Goal: Task Accomplishment & Management: Manage account settings

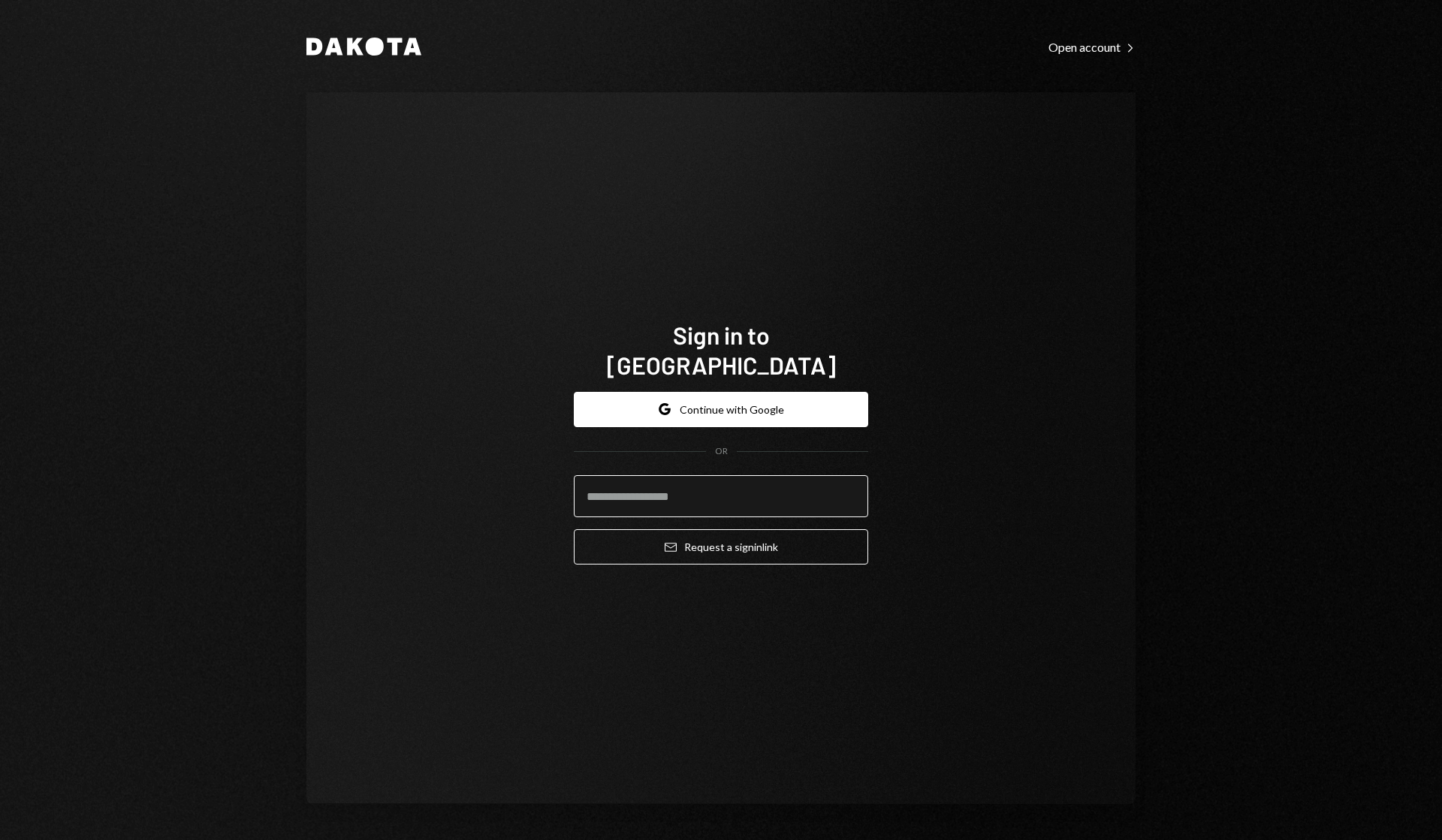
click at [642, 475] on input "email" at bounding box center [721, 496] width 294 height 42
type input "**********"
click at [685, 530] on button "Email Request a sign in link" at bounding box center [721, 546] width 294 height 35
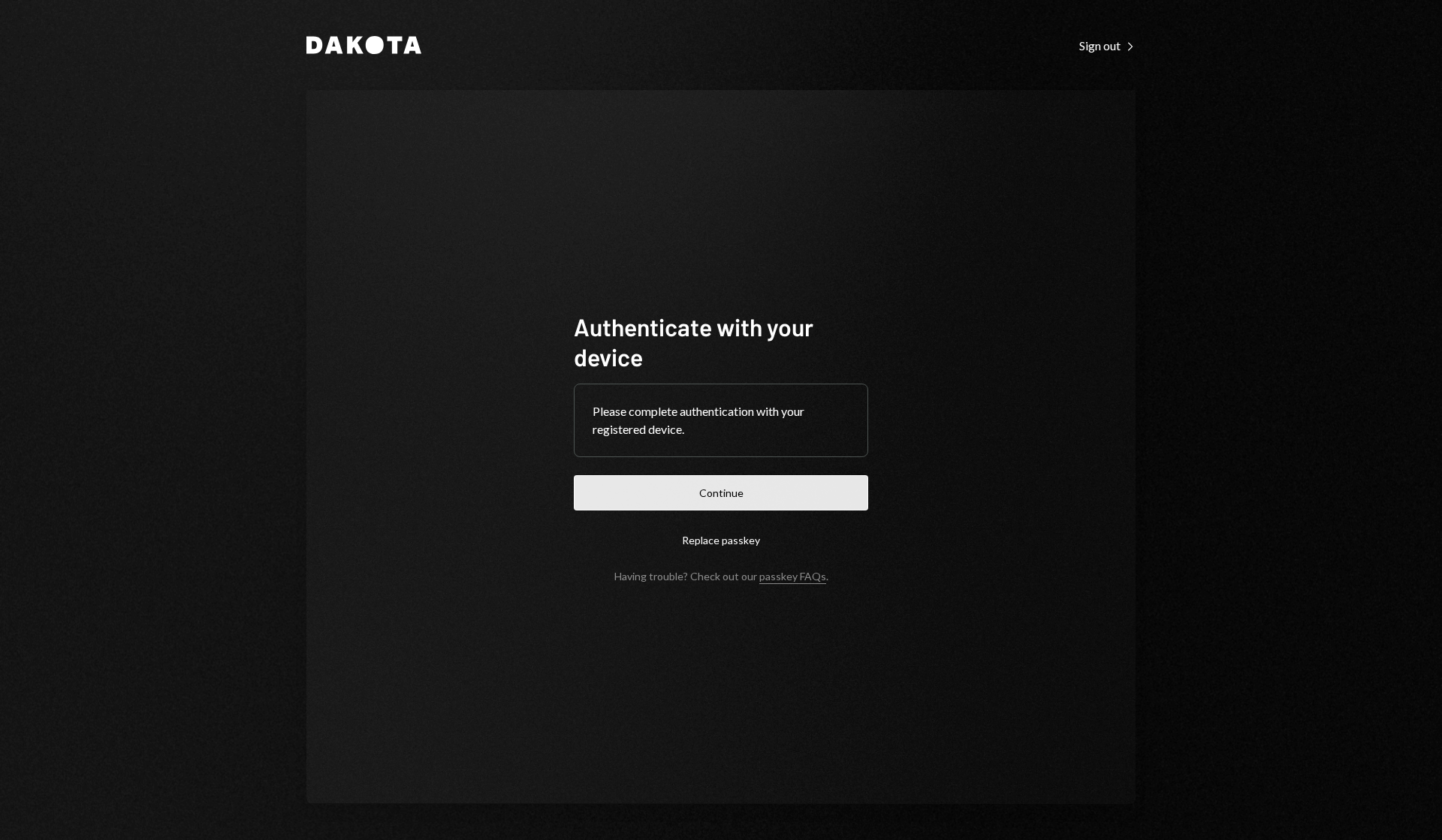
click at [756, 498] on button "Continue" at bounding box center [721, 492] width 294 height 35
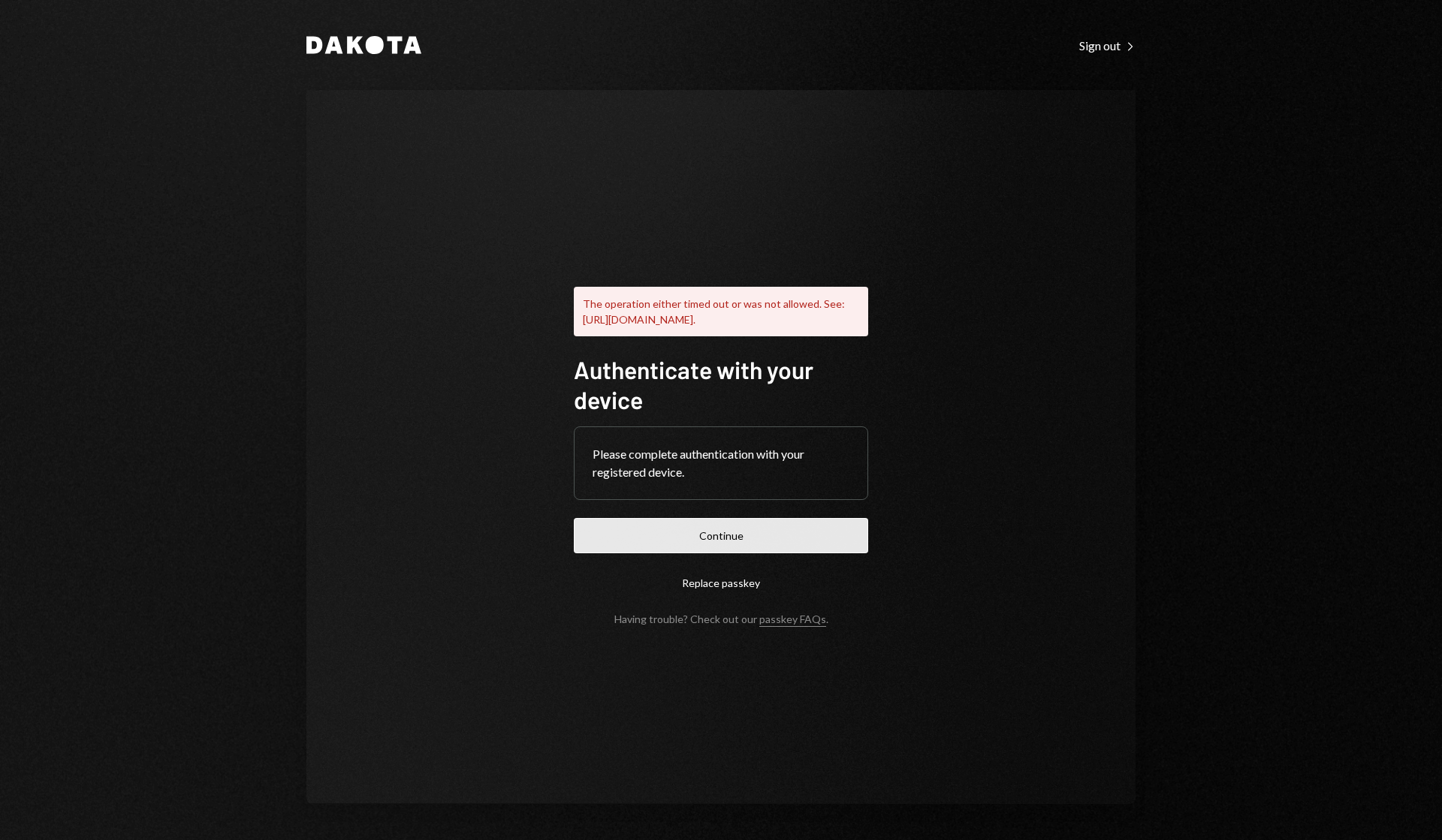
click at [715, 534] on button "Continue" at bounding box center [721, 535] width 294 height 35
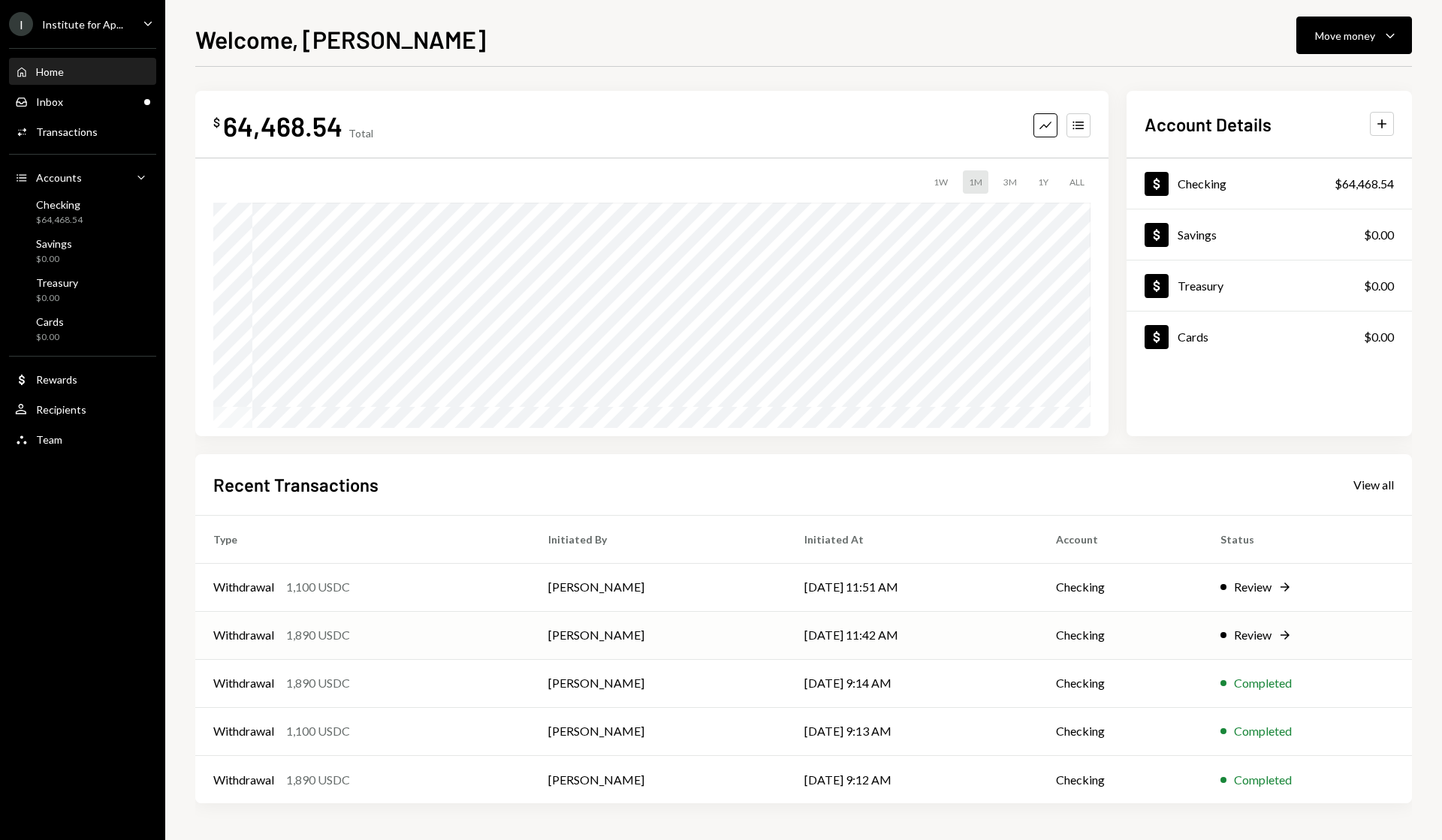
click at [1260, 635] on div "Review" at bounding box center [1253, 635] width 37 height 18
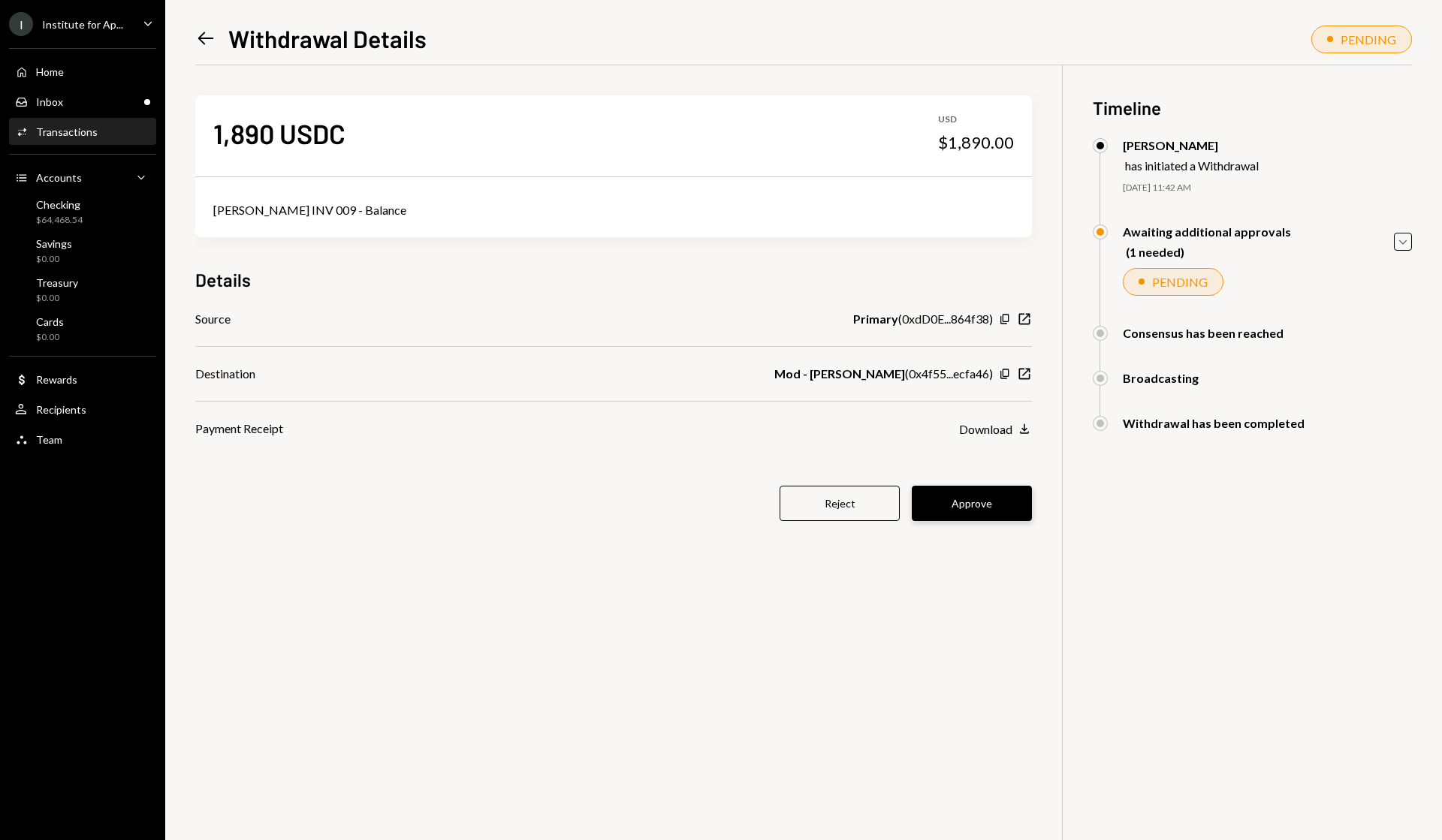
click at [939, 490] on button "Approve" at bounding box center [971, 503] width 120 height 35
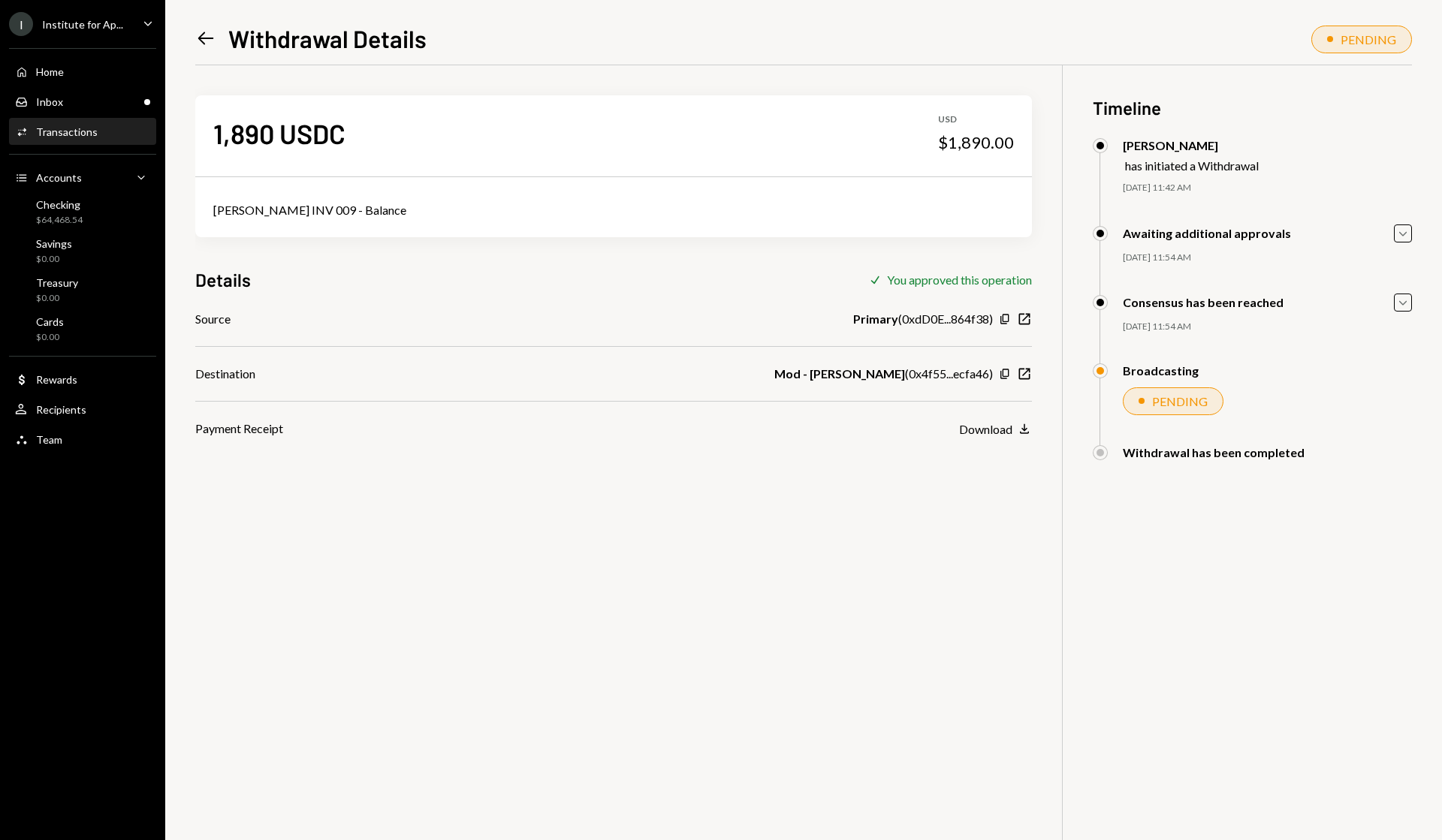
click at [197, 36] on icon "Left Arrow" at bounding box center [206, 38] width 21 height 21
